Goal: Transaction & Acquisition: Purchase product/service

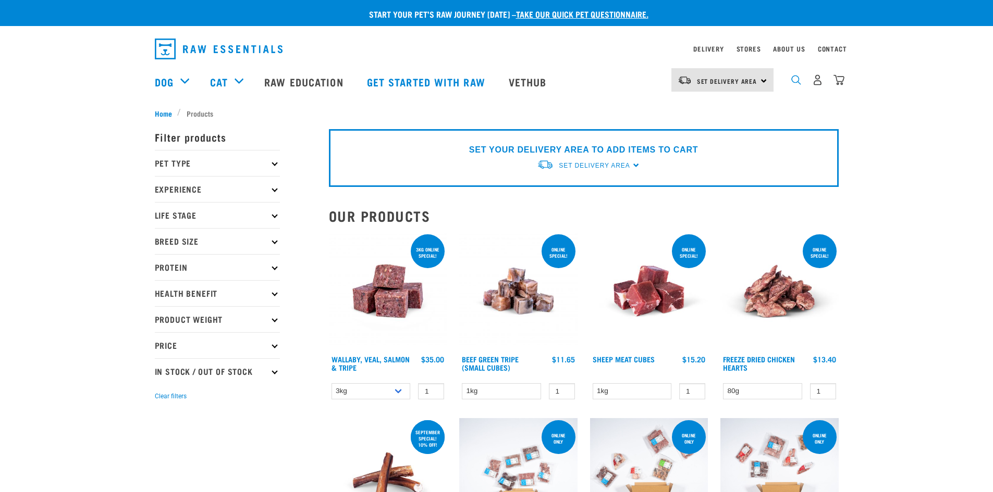
click at [795, 82] on img "dropdown navigation" at bounding box center [796, 80] width 10 height 10
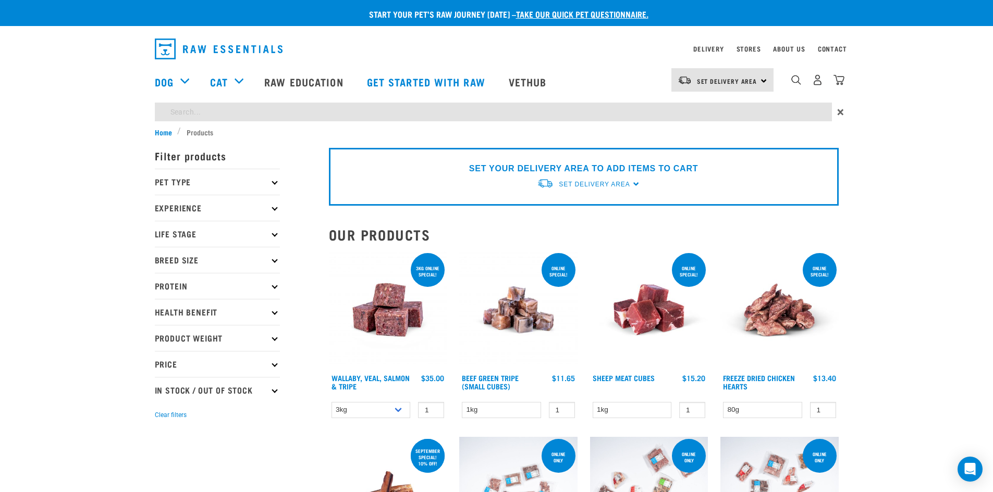
click at [640, 114] on input "search" at bounding box center [493, 112] width 677 height 19
type input "venison"
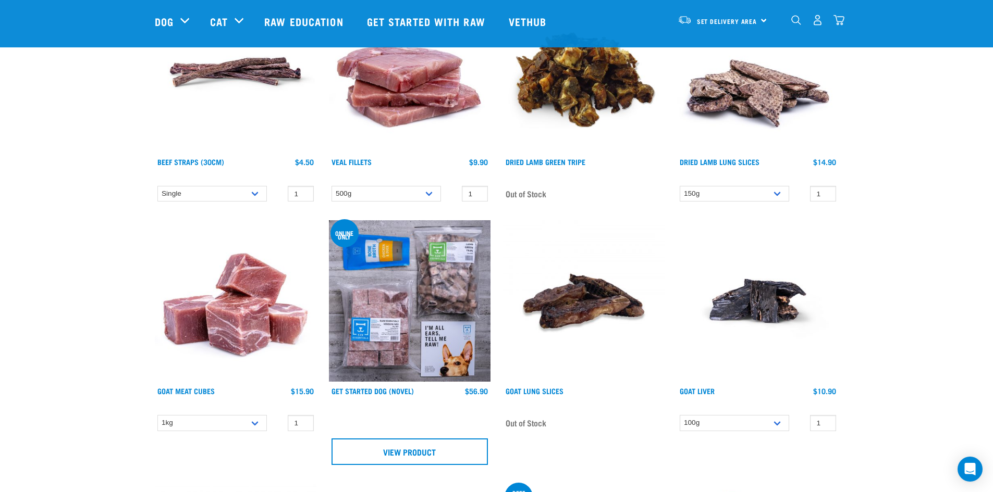
scroll to position [3126, 0]
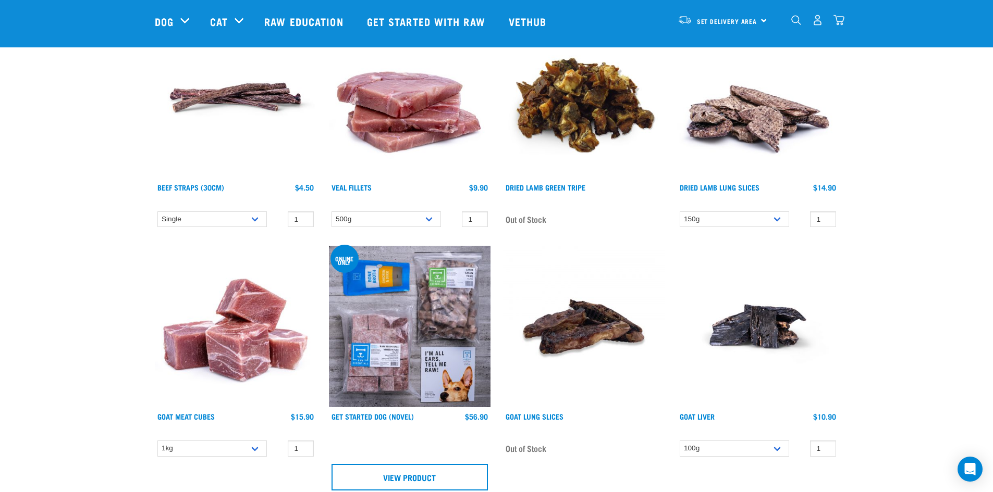
click at [764, 17] on div "Set Delivery Area [GEOGRAPHIC_DATA]" at bounding box center [722, 19] width 102 height 23
click at [727, 47] on link "[GEOGRAPHIC_DATA]" at bounding box center [721, 49] width 100 height 23
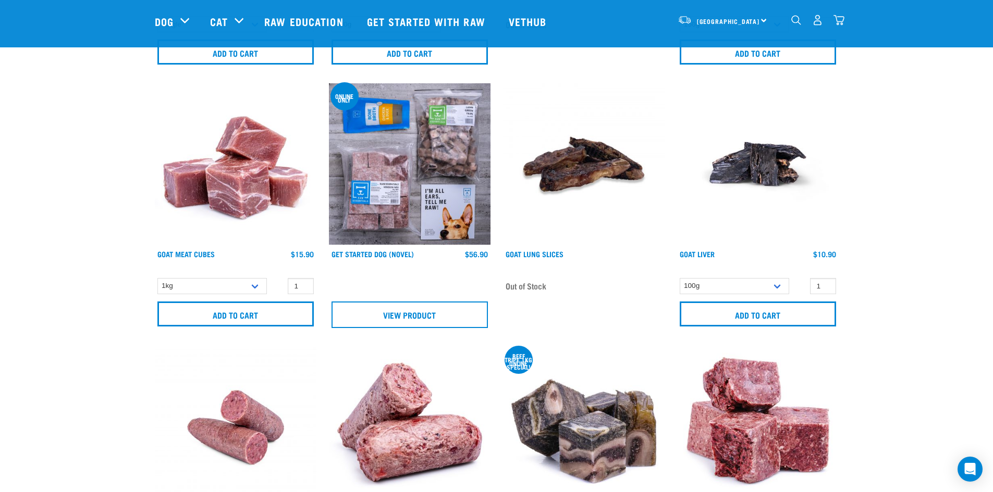
scroll to position [3694, 0]
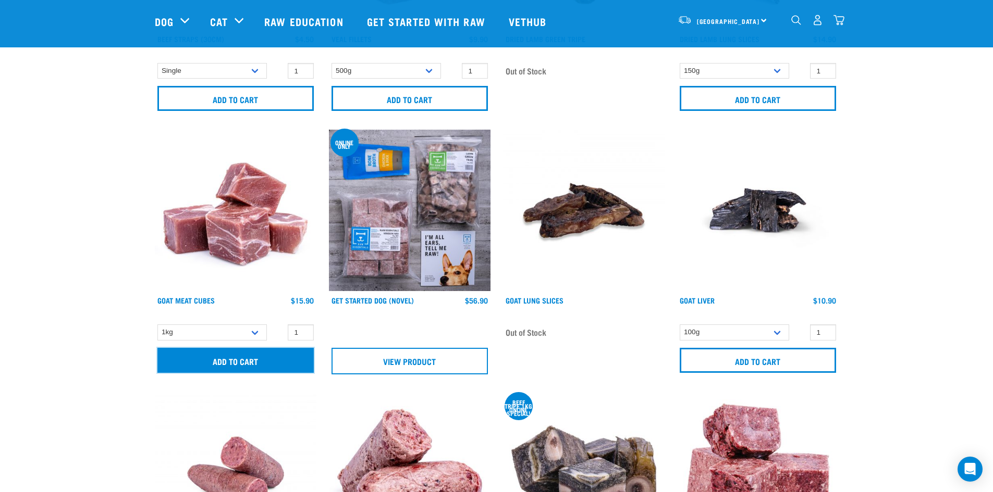
click at [235, 359] on input "Add to cart" at bounding box center [235, 360] width 156 height 25
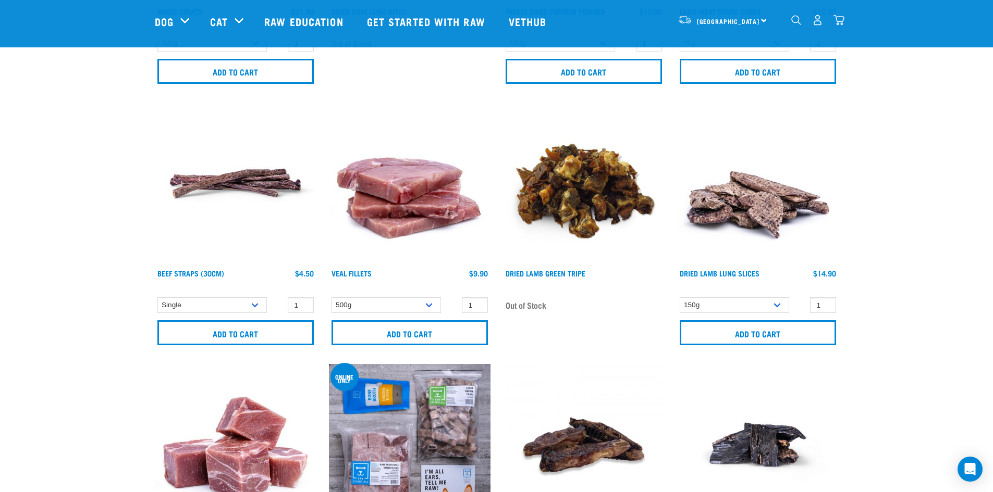
scroll to position [3434, 0]
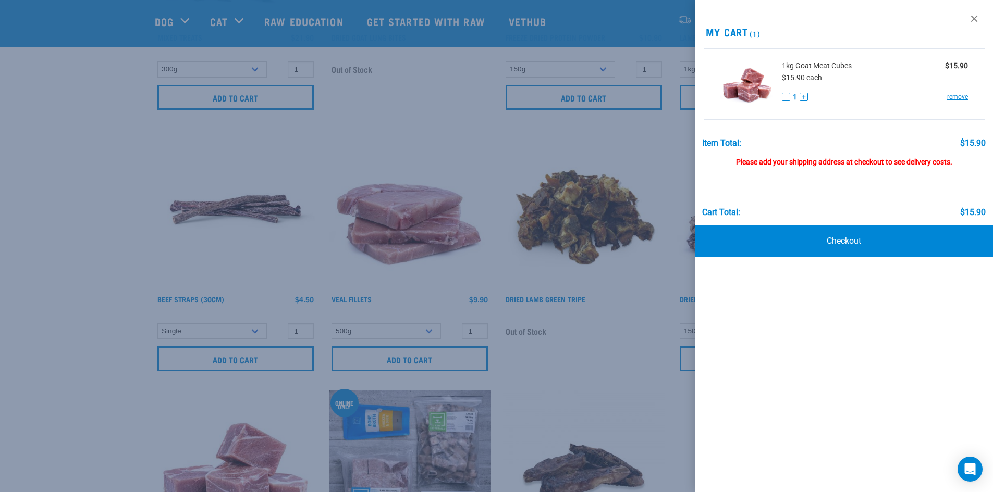
click at [432, 128] on div at bounding box center [496, 246] width 993 height 492
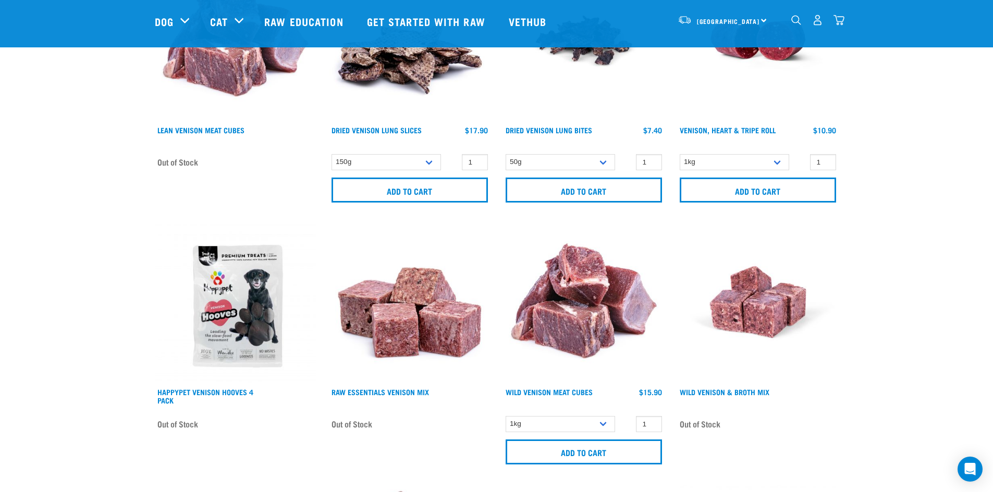
scroll to position [1246, 0]
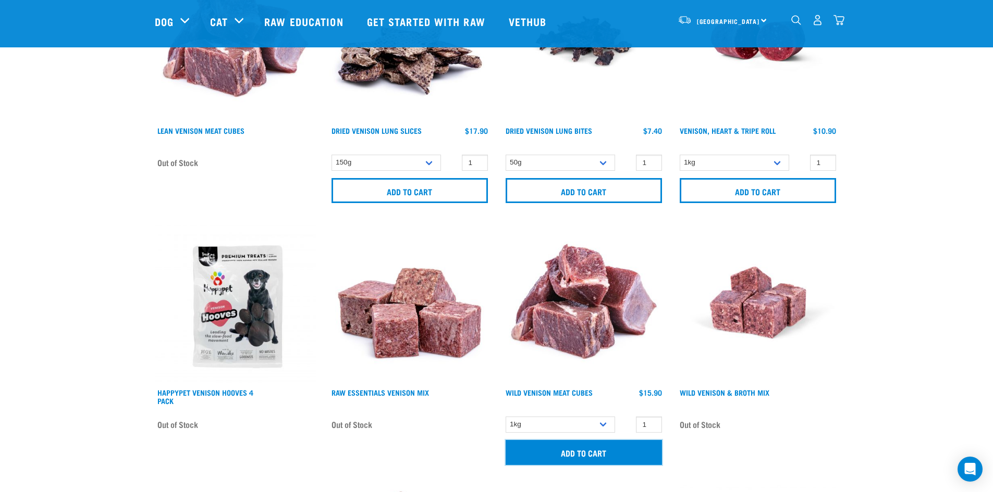
click at [565, 454] on input "Add to cart" at bounding box center [583, 452] width 156 height 25
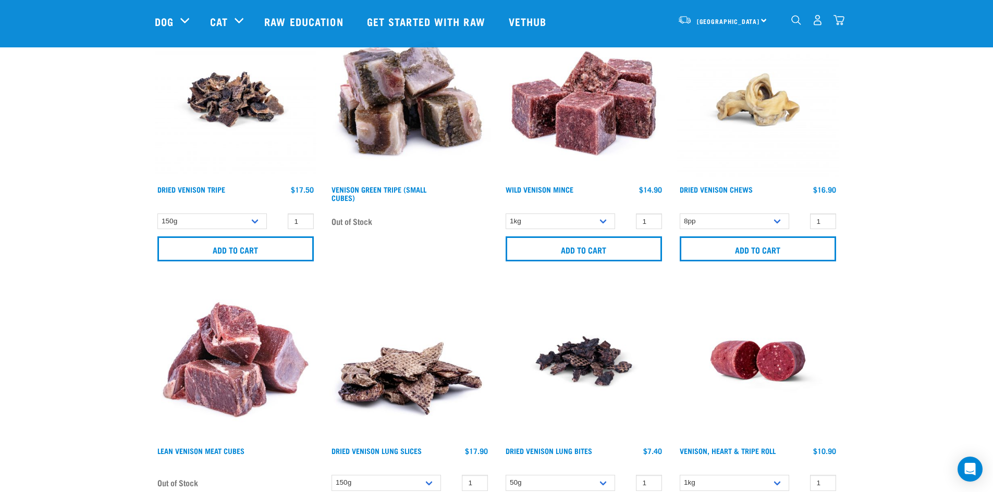
scroll to position [881, 0]
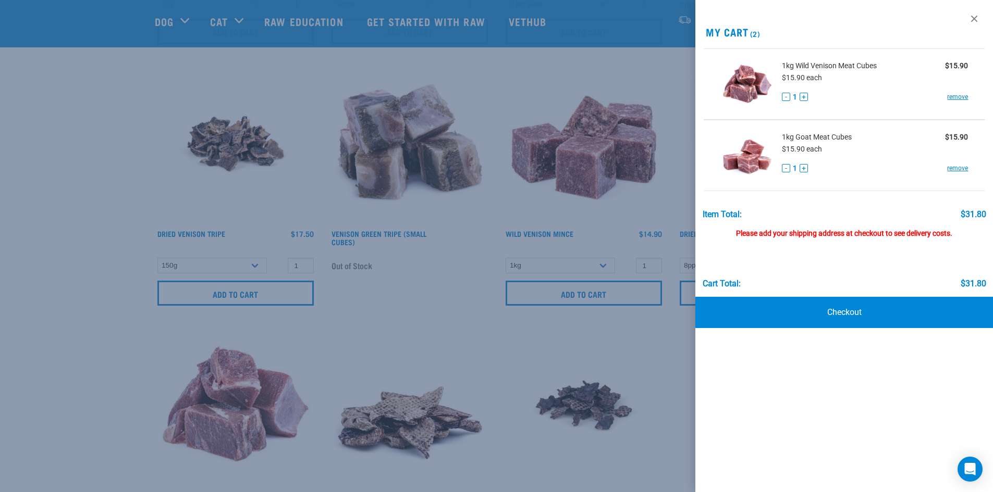
click at [518, 179] on div at bounding box center [496, 246] width 993 height 492
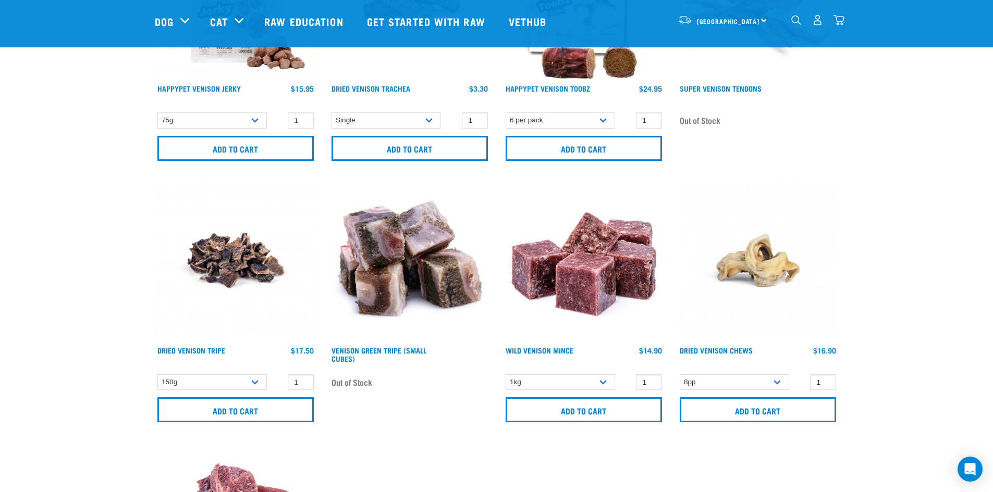
scroll to position [777, 0]
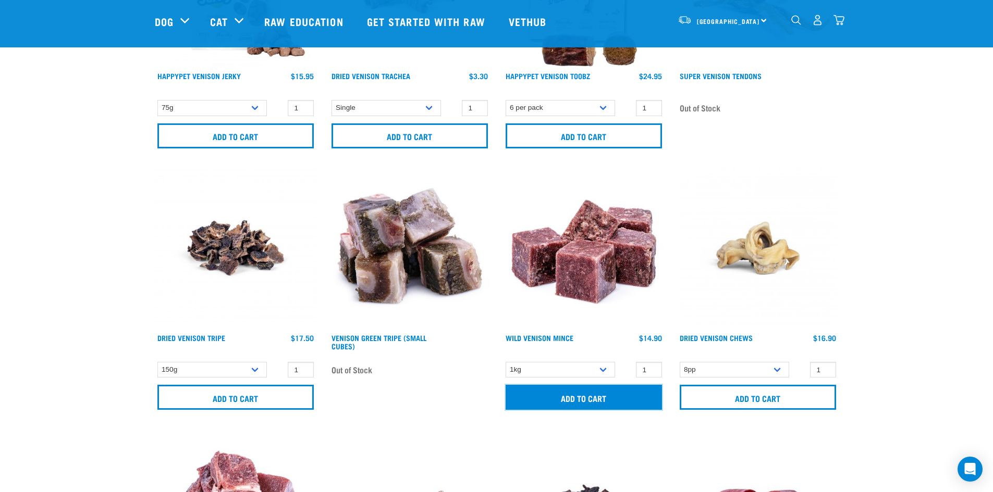
click at [540, 396] on input "Add to cart" at bounding box center [583, 397] width 156 height 25
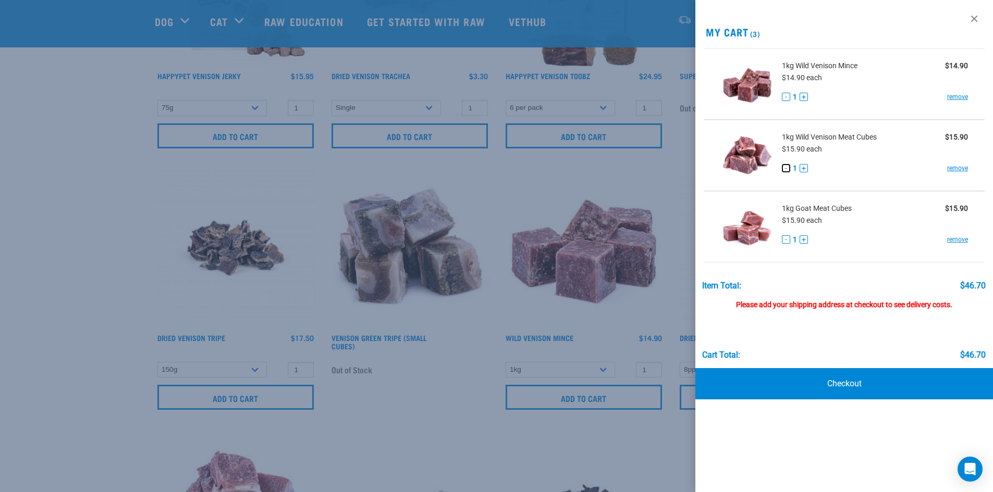
click at [786, 169] on button "-" at bounding box center [786, 168] width 8 height 8
click at [953, 169] on link "remove" at bounding box center [957, 168] width 21 height 9
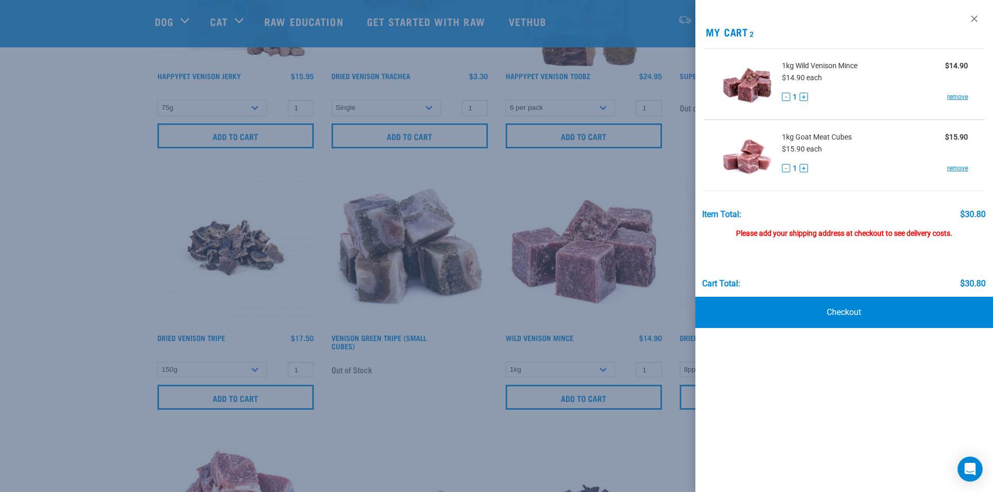
click at [70, 195] on div at bounding box center [496, 246] width 993 height 492
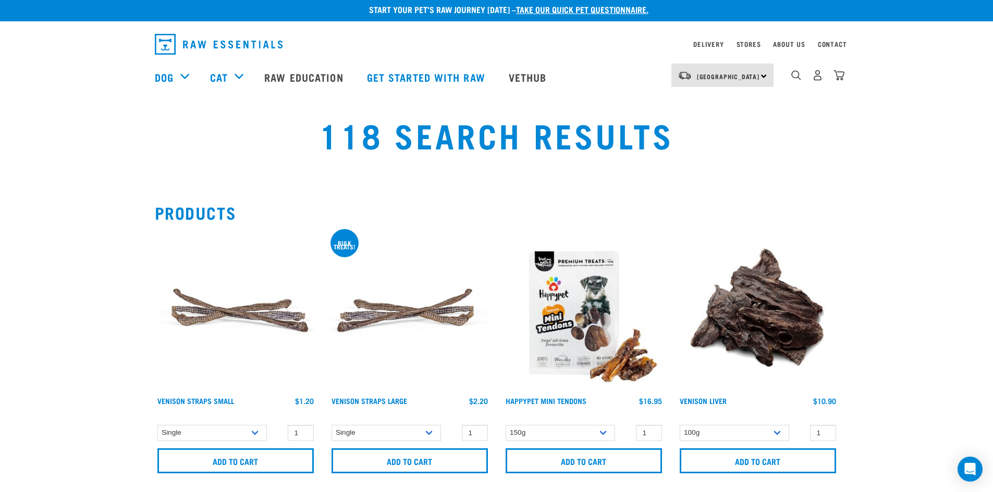
scroll to position [0, 0]
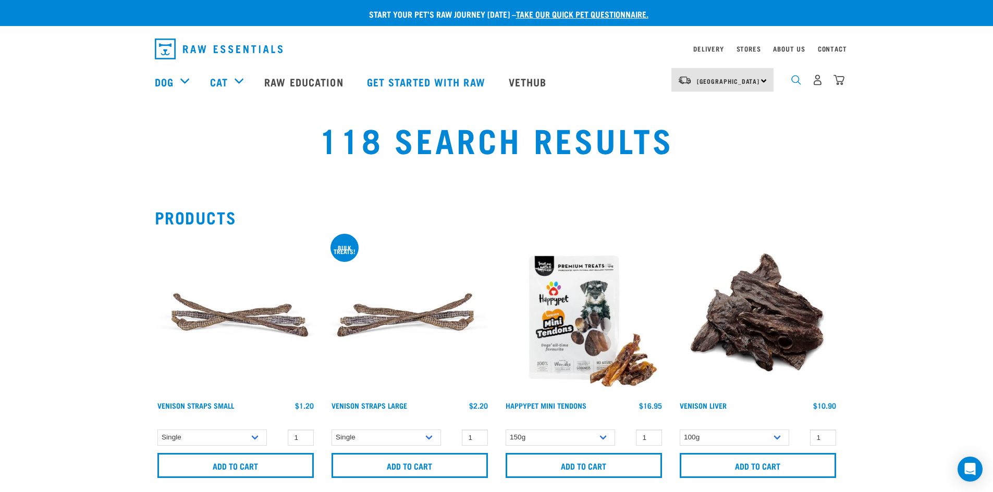
click at [792, 82] on img "dropdown navigation" at bounding box center [796, 80] width 10 height 10
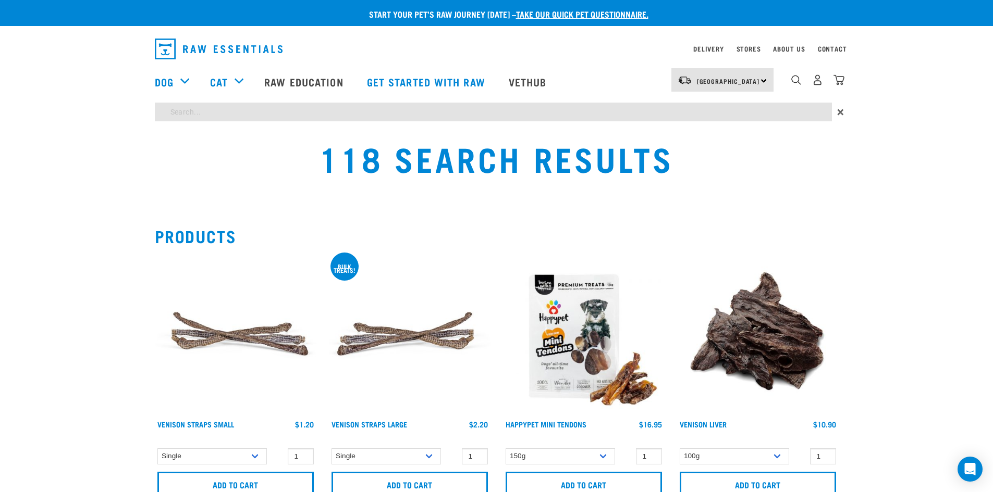
click at [406, 114] on input "search" at bounding box center [493, 112] width 677 height 19
type input "veal"
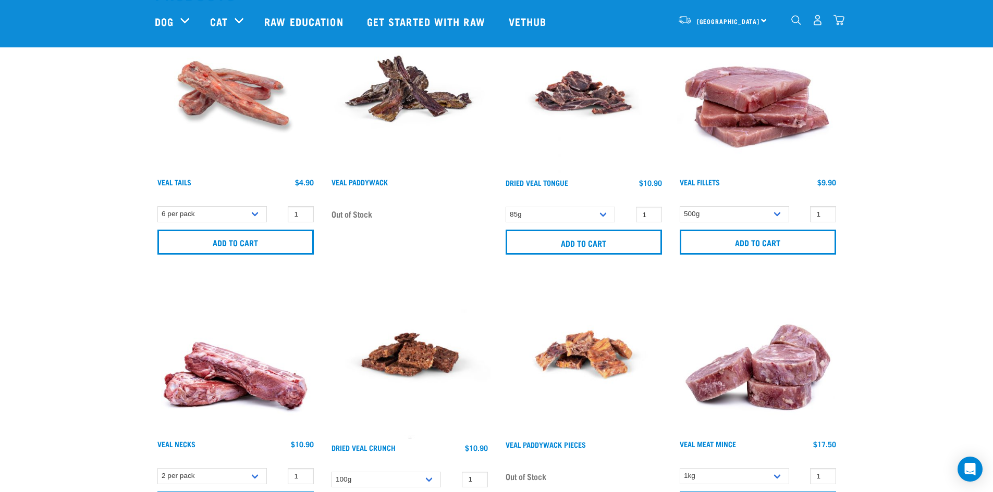
scroll to position [156, 0]
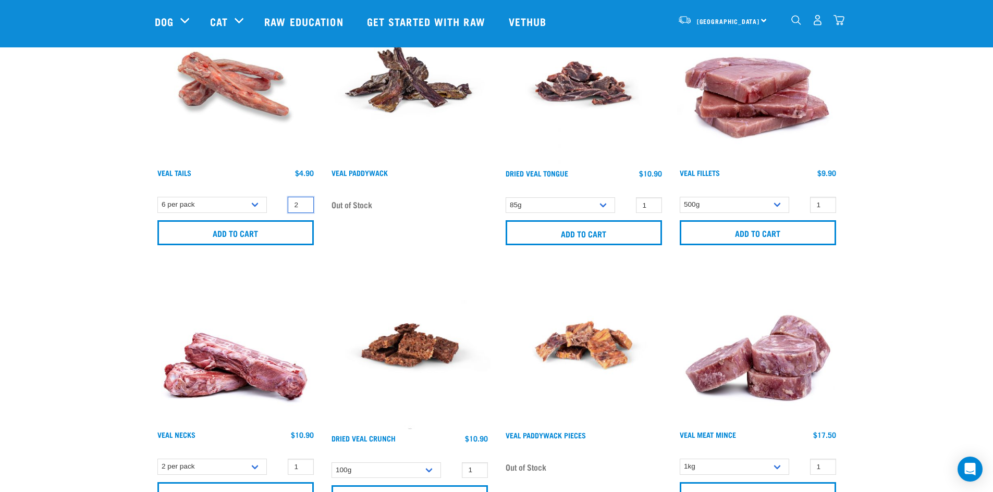
type input "2"
click at [301, 201] on input "2" at bounding box center [301, 205] width 26 height 16
click at [214, 232] on input "Add to cart" at bounding box center [235, 232] width 156 height 25
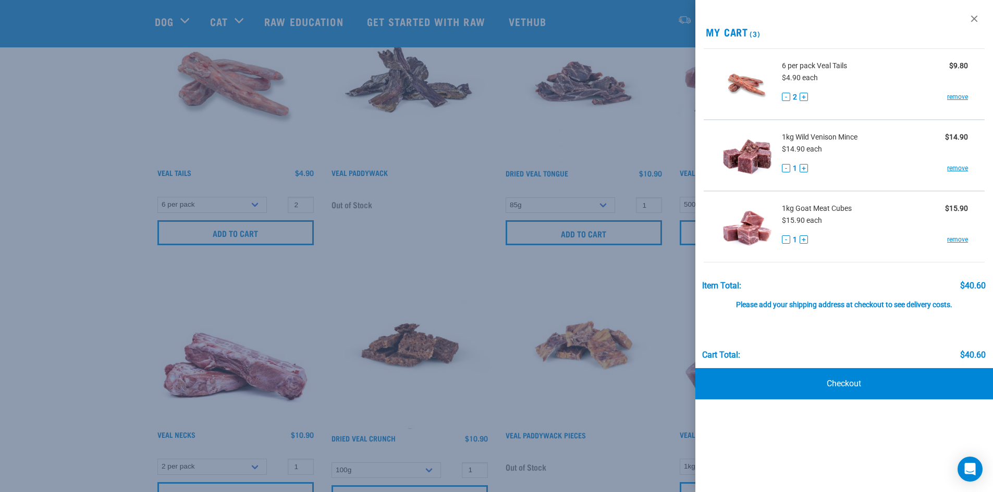
click at [102, 245] on div at bounding box center [496, 246] width 993 height 492
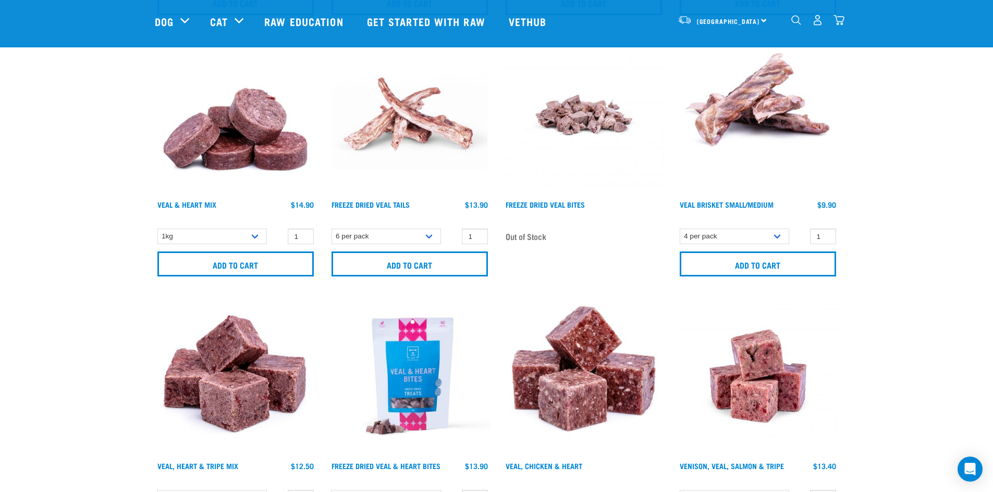
scroll to position [938, 0]
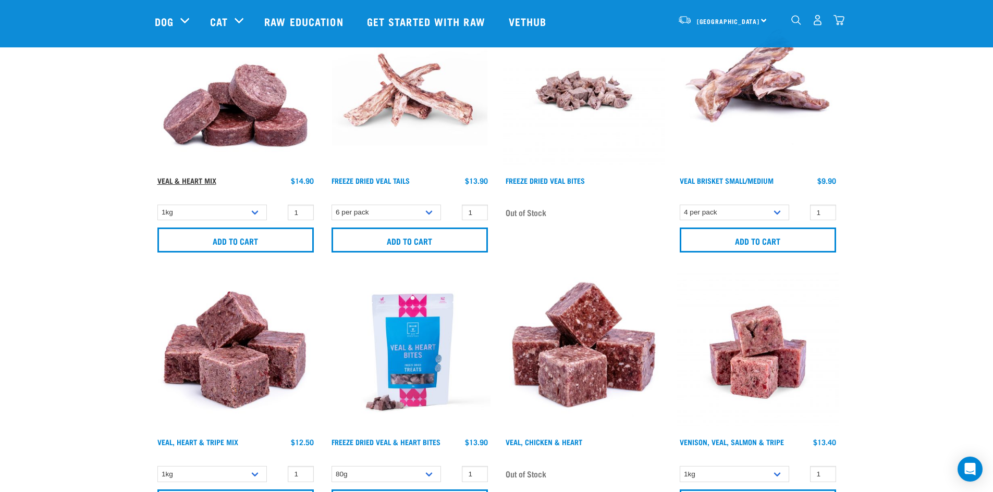
click at [209, 181] on link "Veal & Heart Mix" at bounding box center [186, 181] width 59 height 4
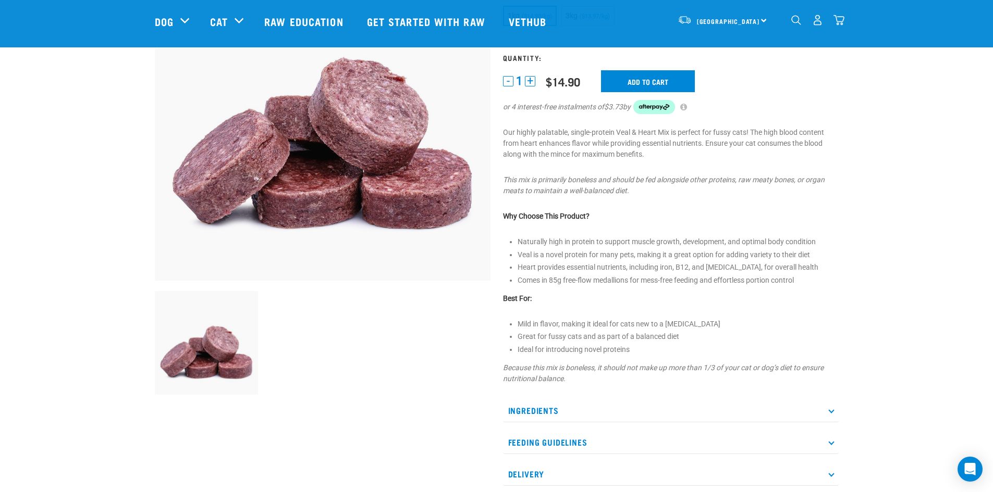
scroll to position [156, 0]
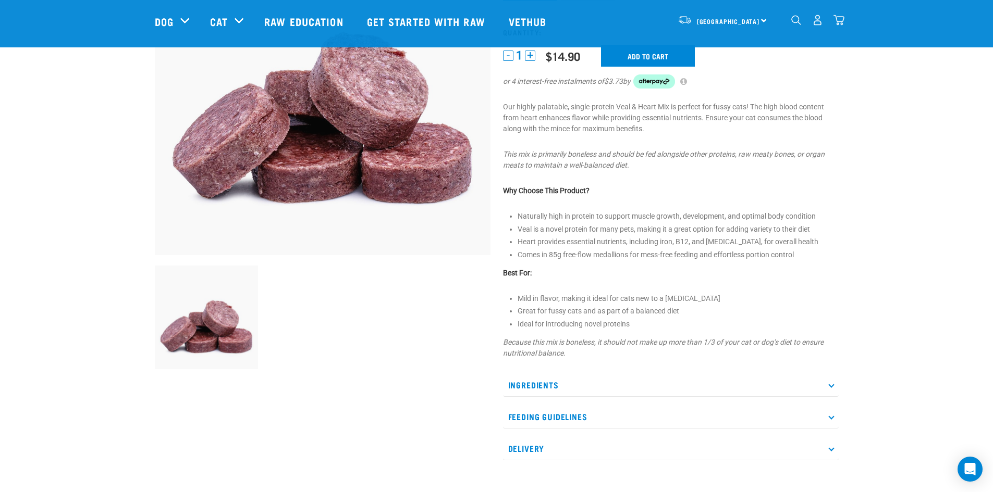
click at [771, 389] on p "Ingredients" at bounding box center [671, 385] width 336 height 23
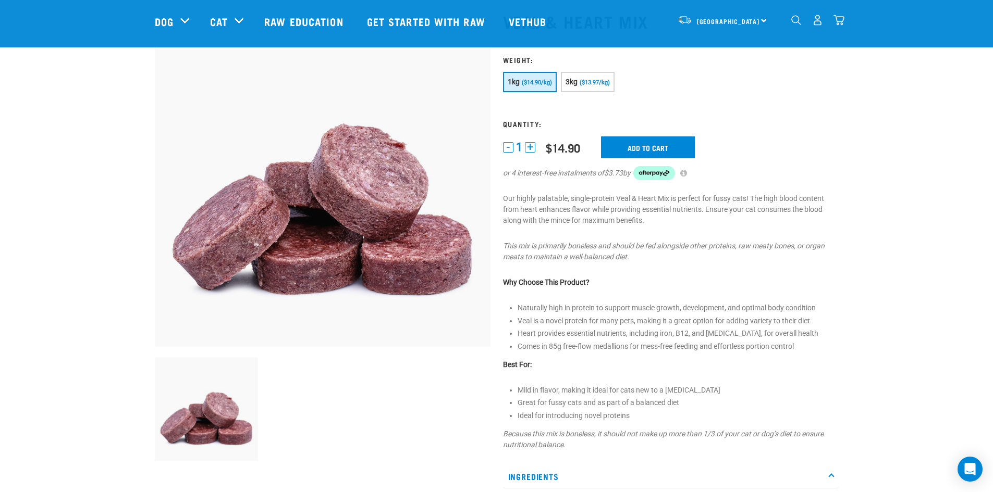
scroll to position [52, 0]
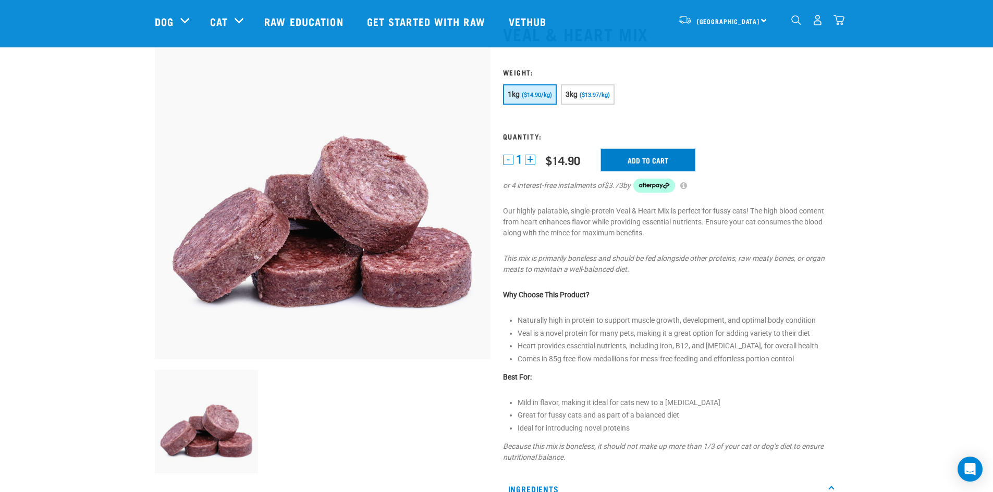
click at [613, 166] on input "Add to cart" at bounding box center [648, 160] width 94 height 22
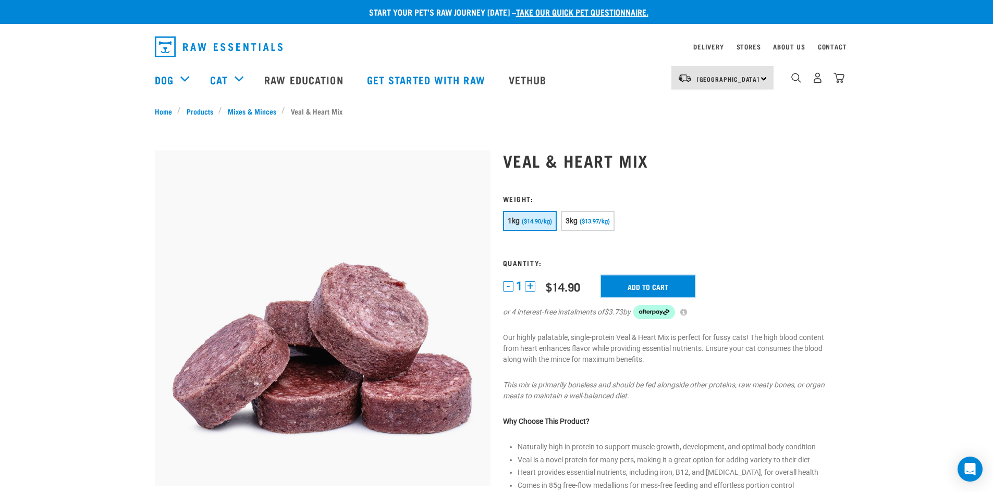
scroll to position [0, 0]
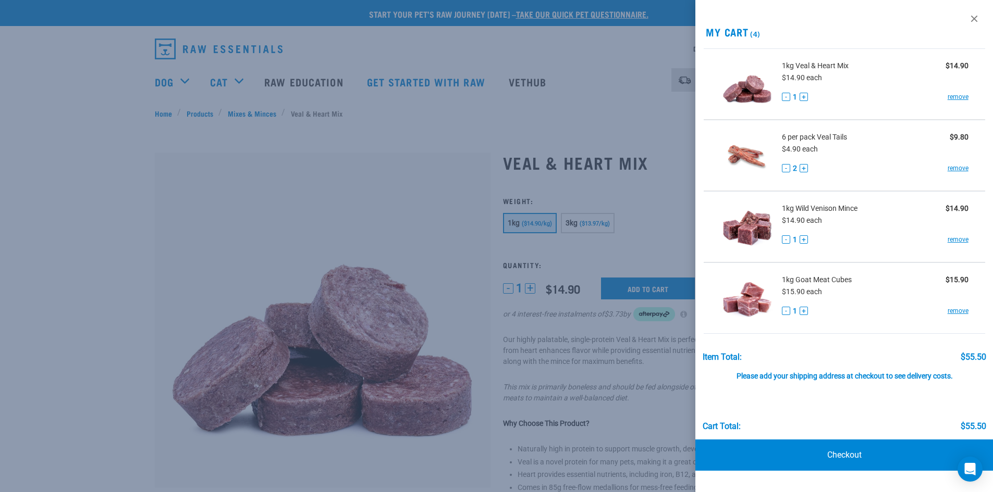
click at [138, 120] on div at bounding box center [496, 246] width 993 height 492
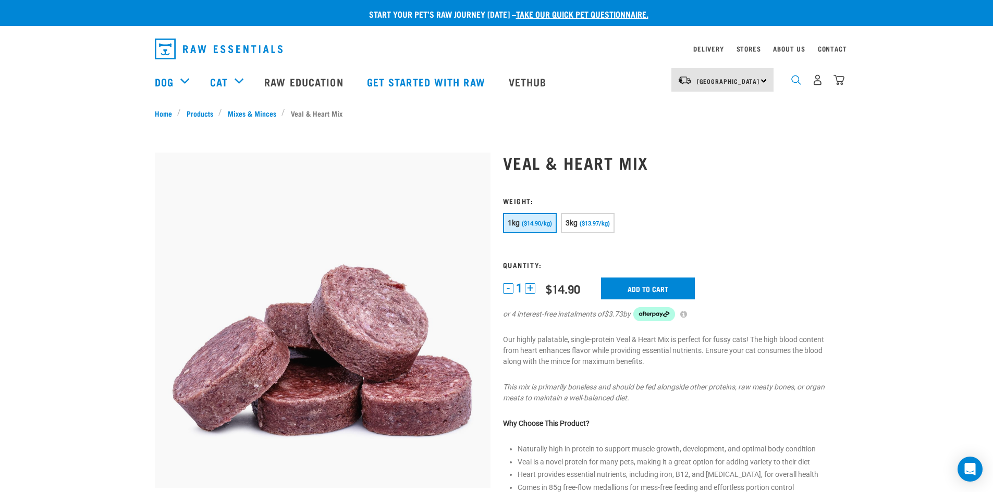
click at [793, 83] on img "dropdown navigation" at bounding box center [796, 80] width 10 height 10
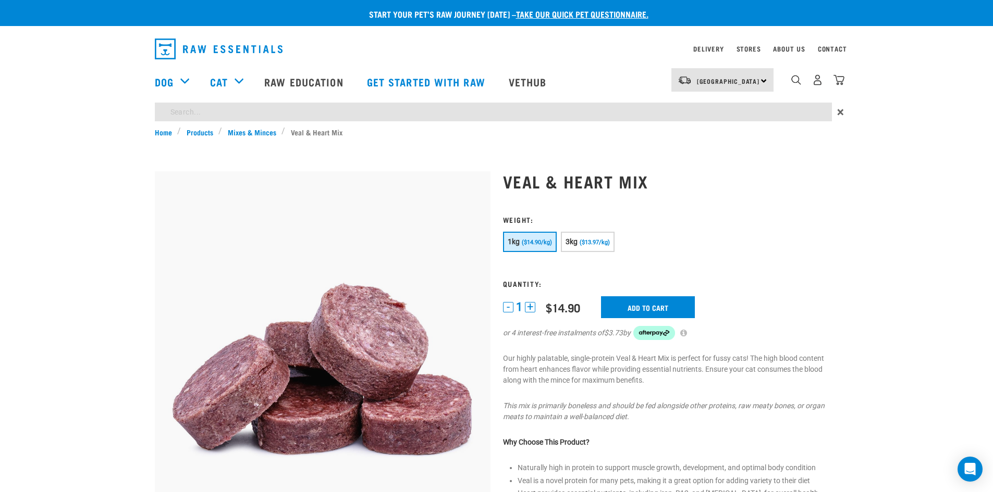
click at [766, 110] on input "search" at bounding box center [493, 112] width 677 height 19
type input "tripe"
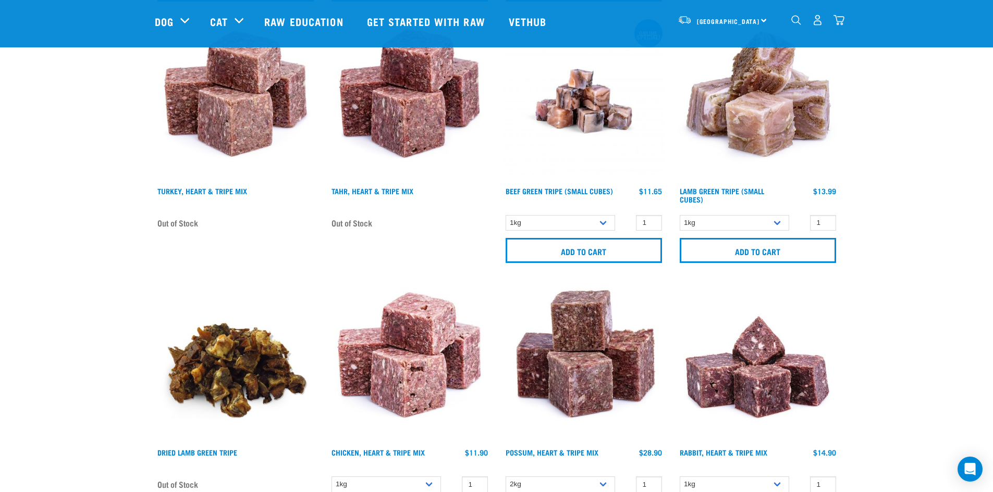
scroll to position [365, 0]
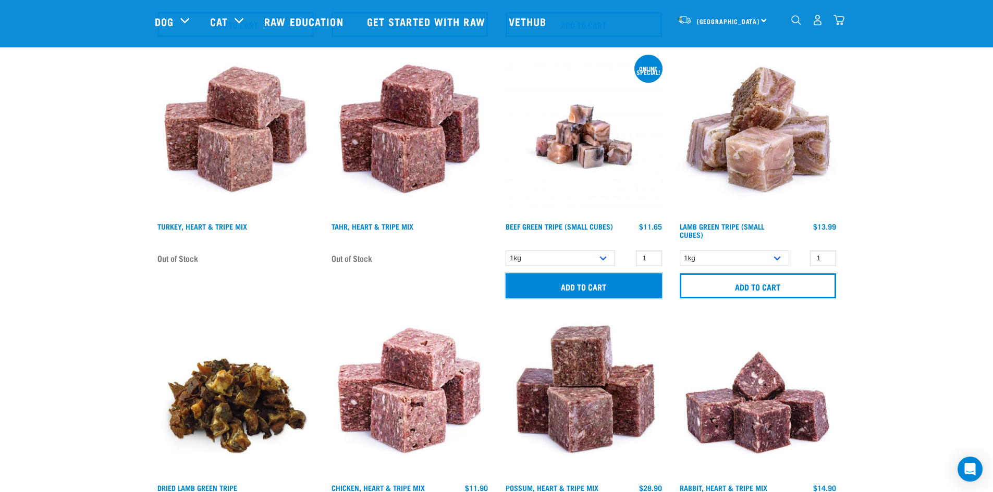
click at [534, 279] on input "Add to cart" at bounding box center [583, 286] width 156 height 25
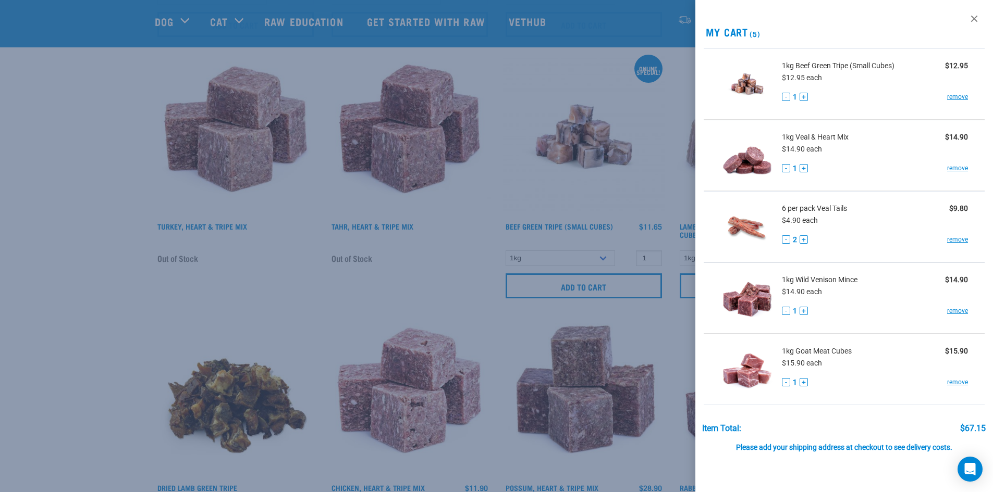
click at [150, 219] on div at bounding box center [496, 246] width 993 height 492
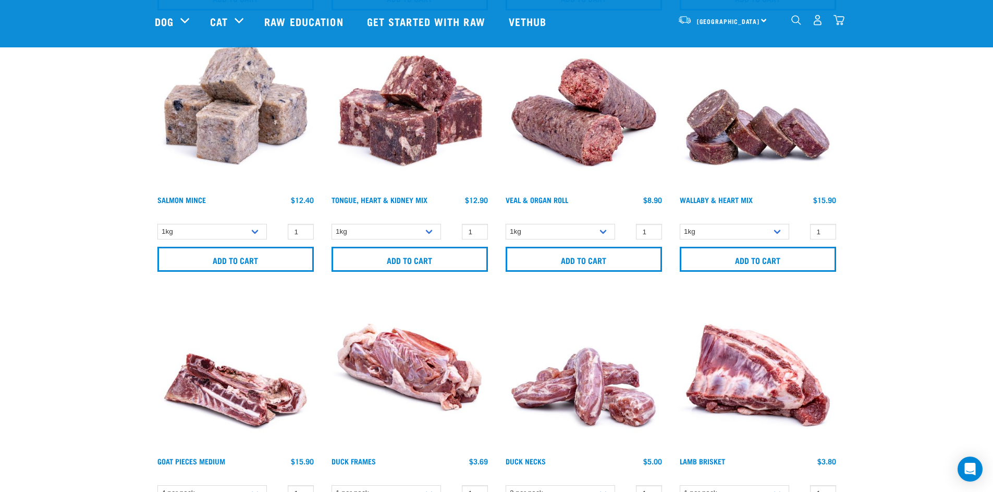
scroll to position [2761, 0]
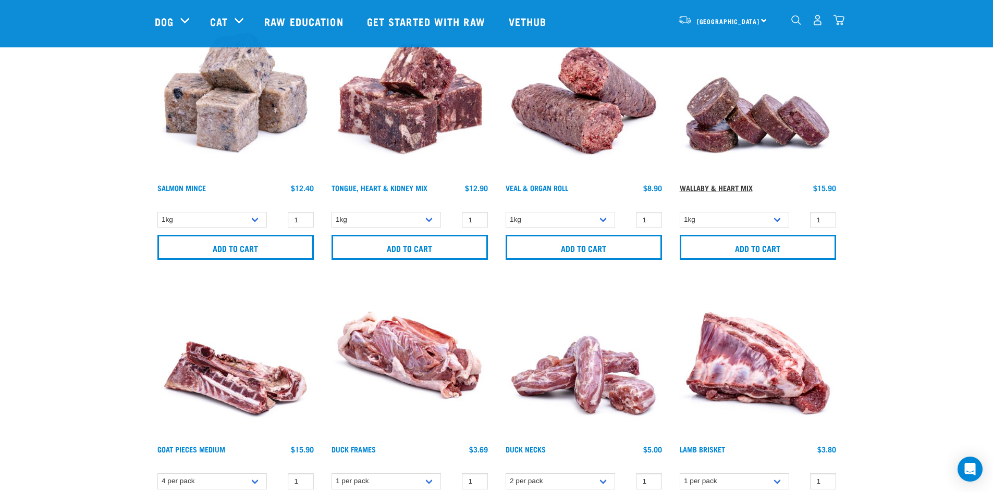
click at [704, 187] on link "Wallaby & Heart Mix" at bounding box center [715, 188] width 73 height 4
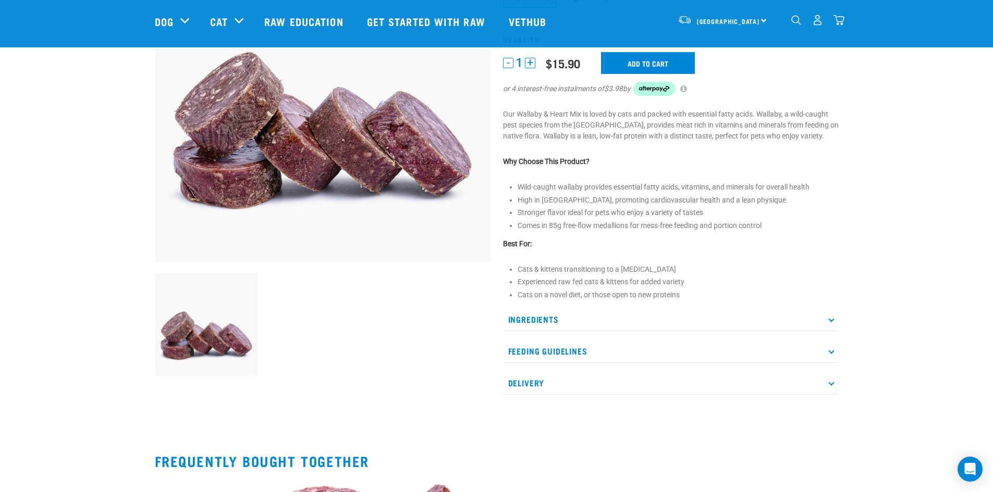
scroll to position [208, 0]
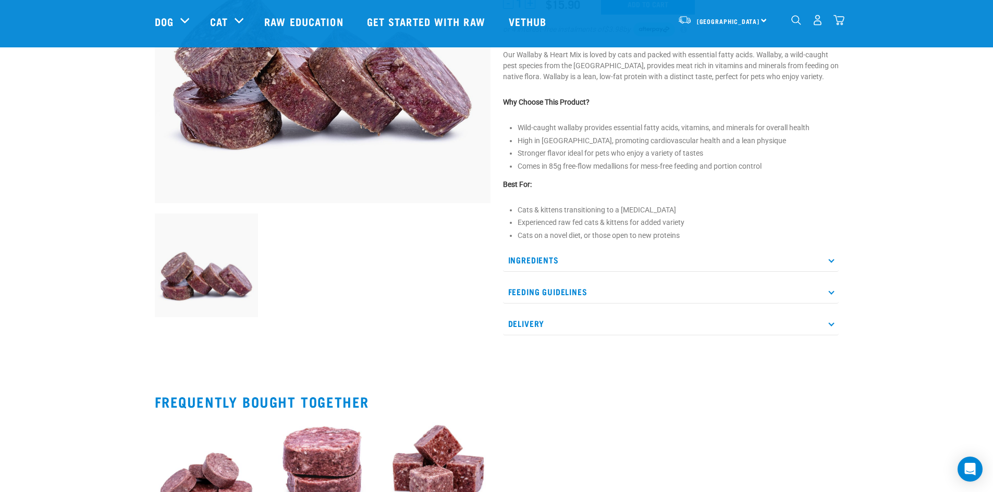
click at [565, 258] on p "Ingredients" at bounding box center [671, 260] width 336 height 23
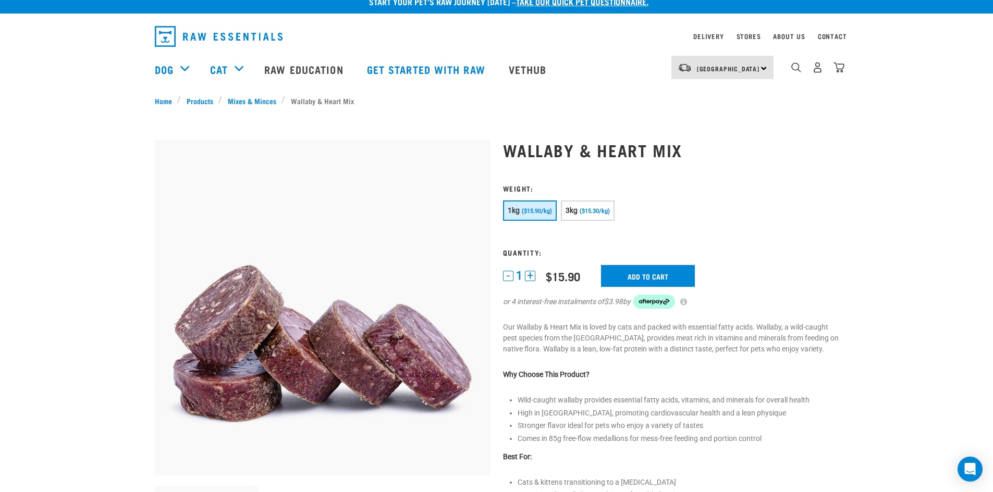
scroll to position [0, 0]
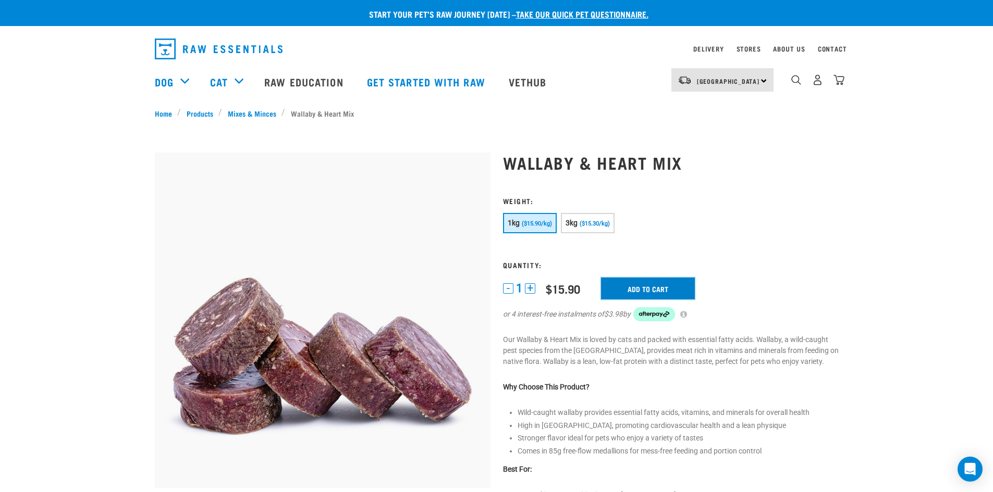
click at [665, 284] on input "Add to cart" at bounding box center [648, 289] width 94 height 22
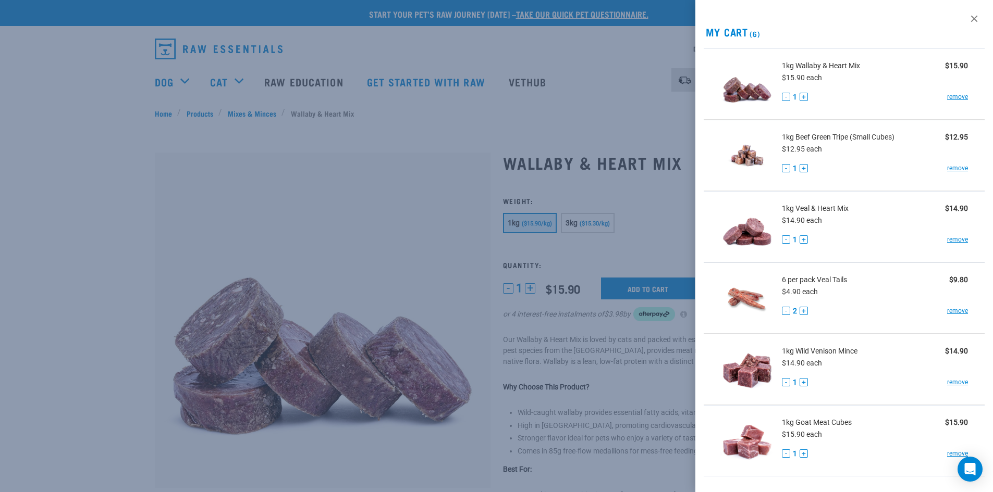
click at [525, 103] on div at bounding box center [496, 246] width 993 height 492
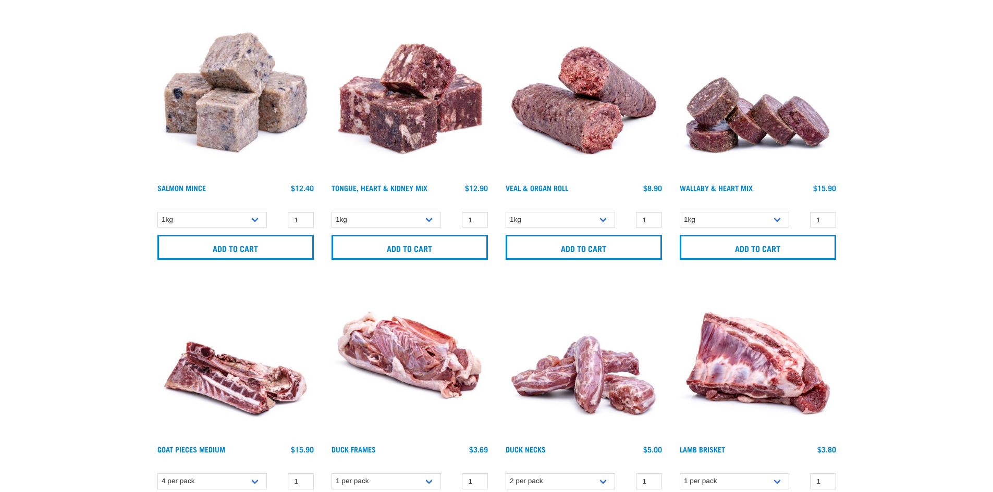
scroll to position [2869, 0]
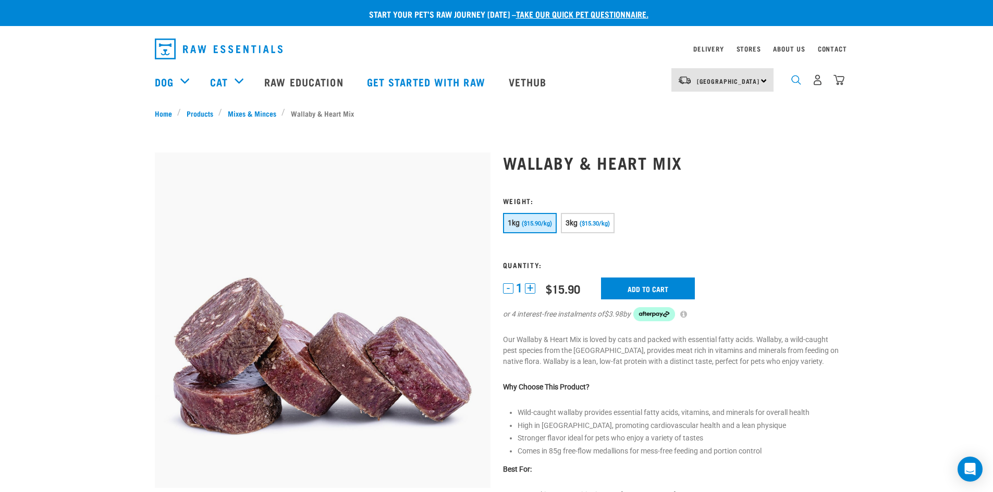
click at [799, 85] on img "dropdown navigation" at bounding box center [796, 80] width 10 height 10
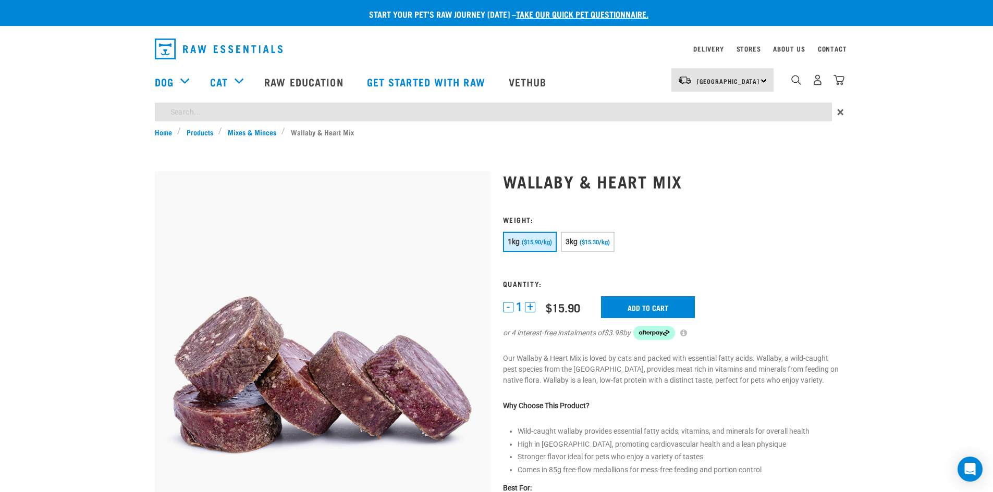
click at [556, 118] on input "search" at bounding box center [493, 112] width 677 height 19
type input "salmon"
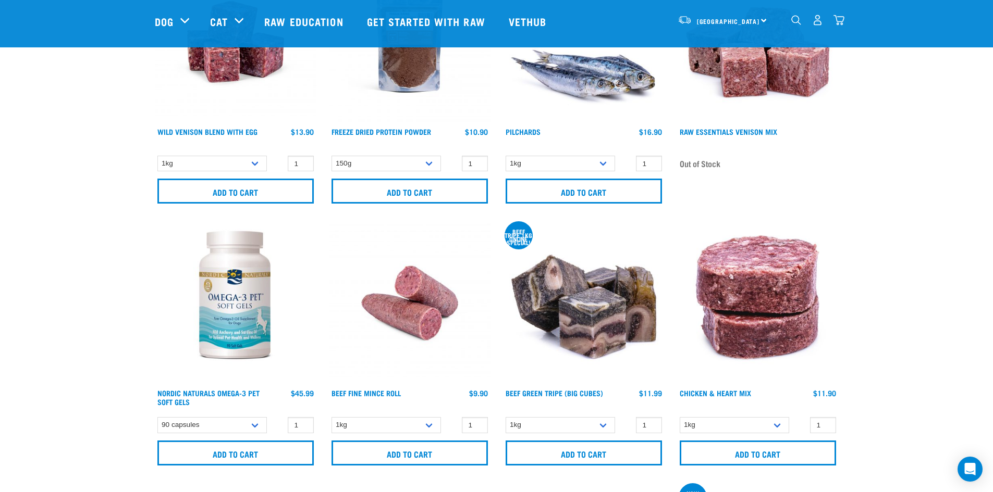
scroll to position [1303, 0]
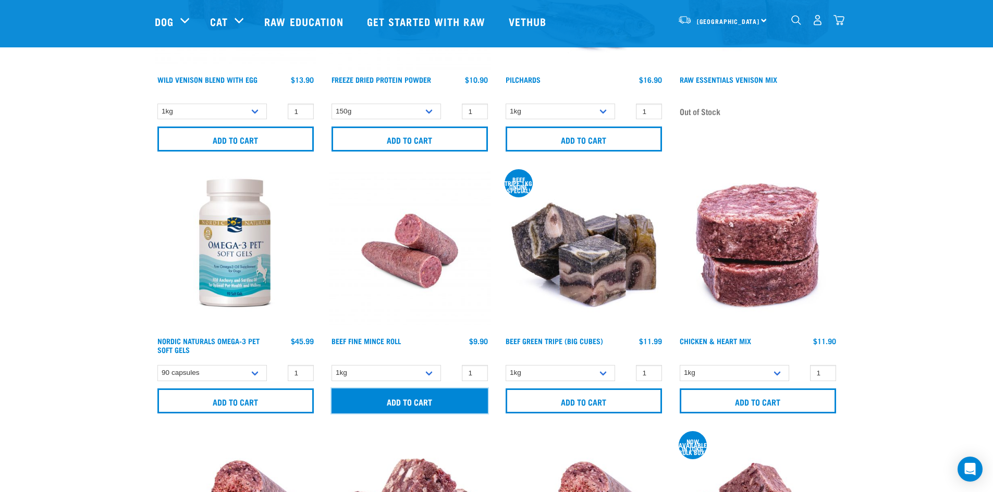
click at [350, 406] on input "Add to cart" at bounding box center [409, 401] width 156 height 25
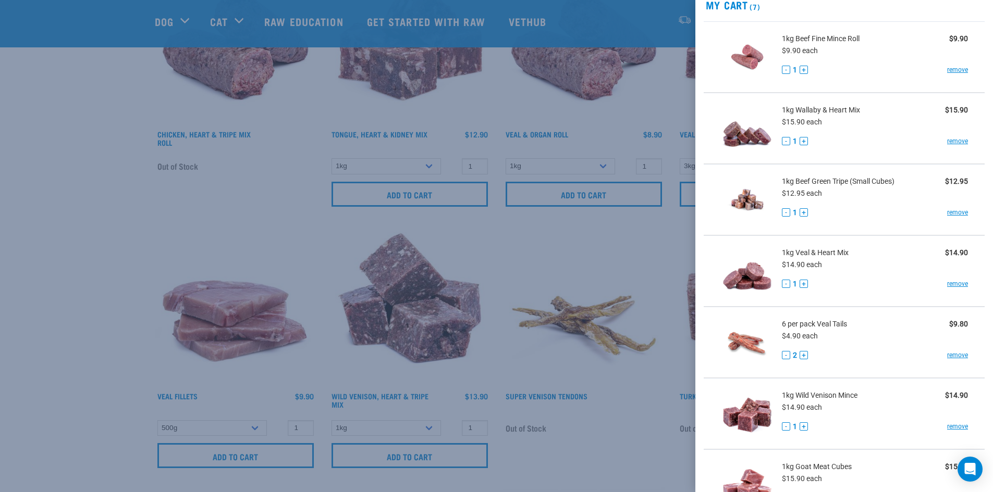
scroll to position [0, 0]
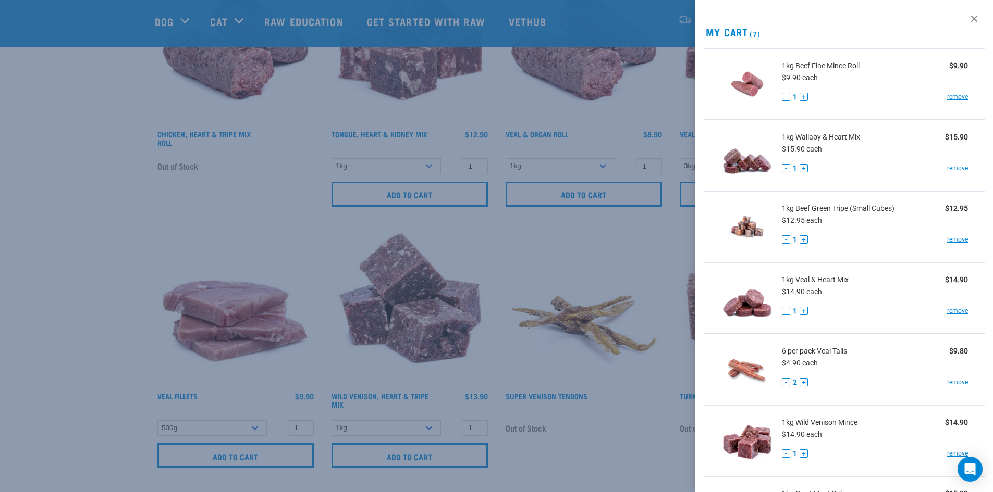
click at [69, 206] on div at bounding box center [496, 246] width 993 height 492
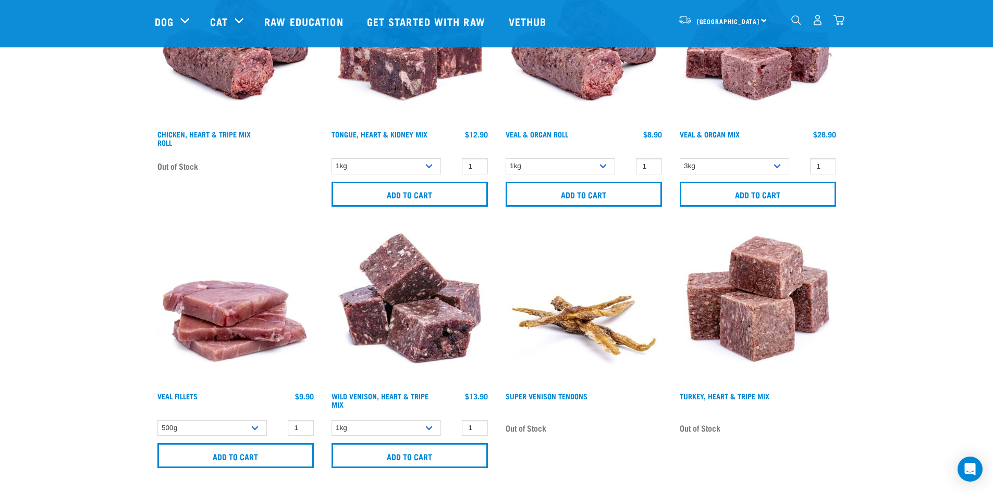
click at [837, 23] on img "dropdown navigation" at bounding box center [838, 20] width 11 height 11
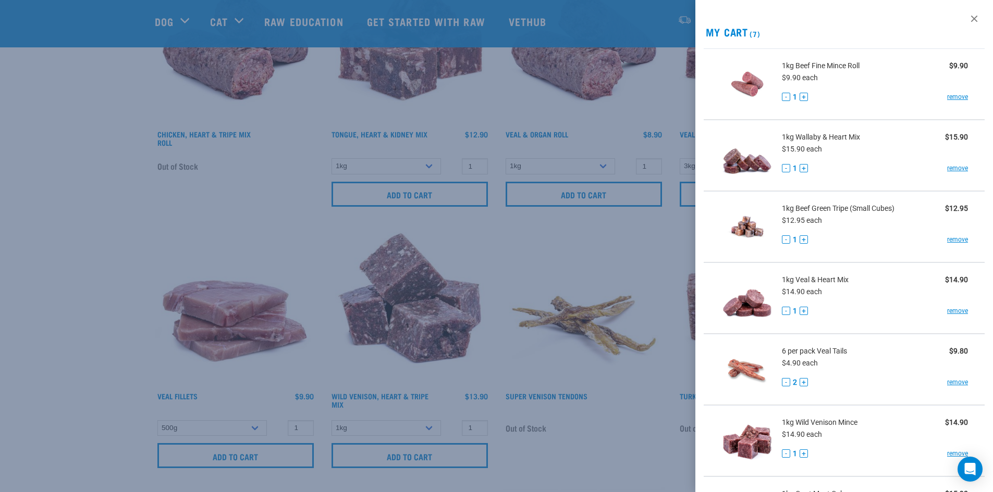
click at [120, 116] on div at bounding box center [496, 246] width 993 height 492
